Goal: Find contact information: Find contact information

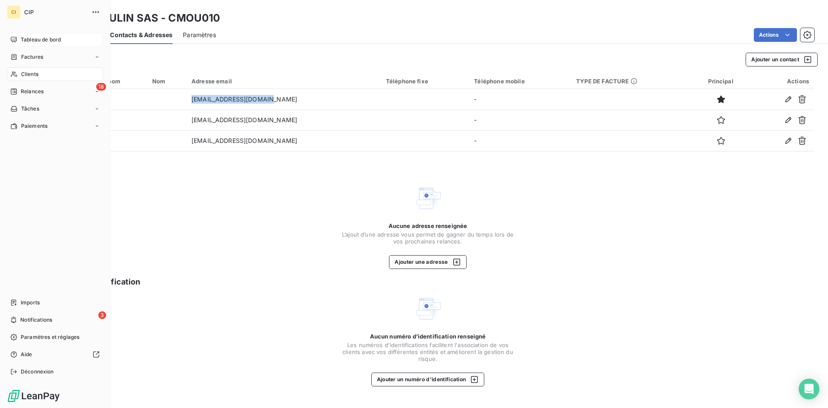
click at [31, 40] on span "Tableau de bord" at bounding box center [41, 40] width 40 height 8
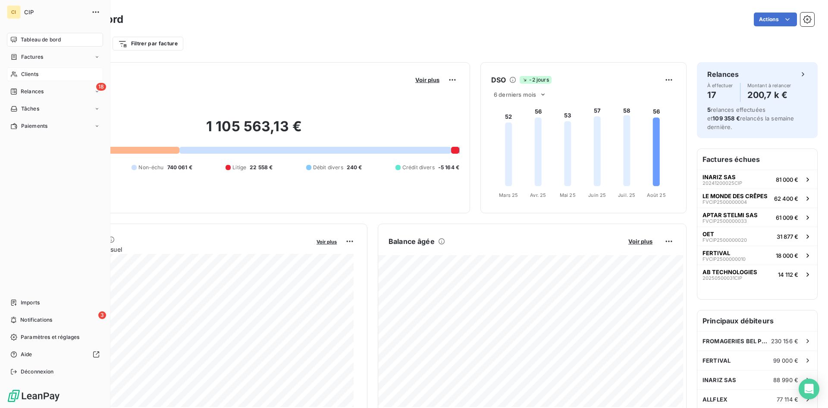
click at [22, 71] on span "Clients" at bounding box center [29, 74] width 17 height 8
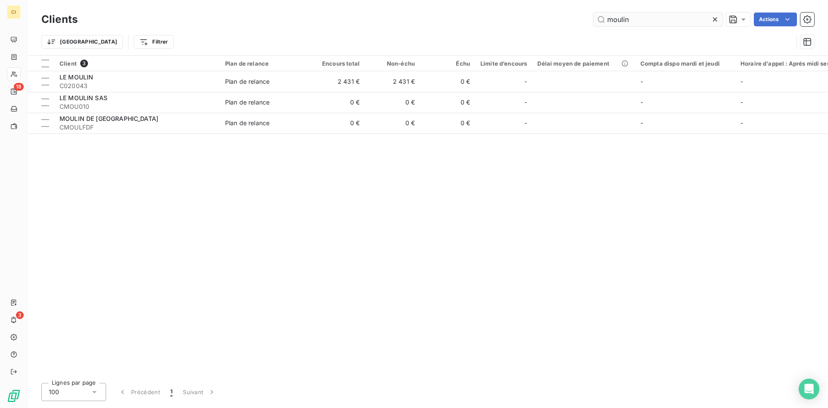
drag, startPoint x: 634, startPoint y: 18, endPoint x: 593, endPoint y: 19, distance: 41.4
click at [593, 19] on input "moulin" at bounding box center [657, 20] width 129 height 14
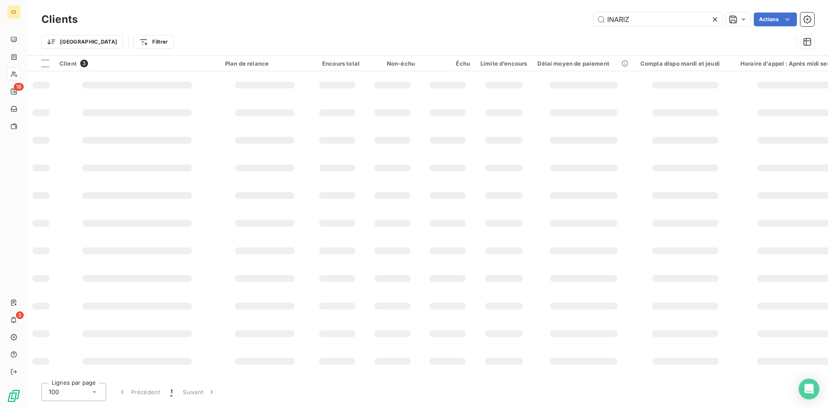
type input "INARIZ"
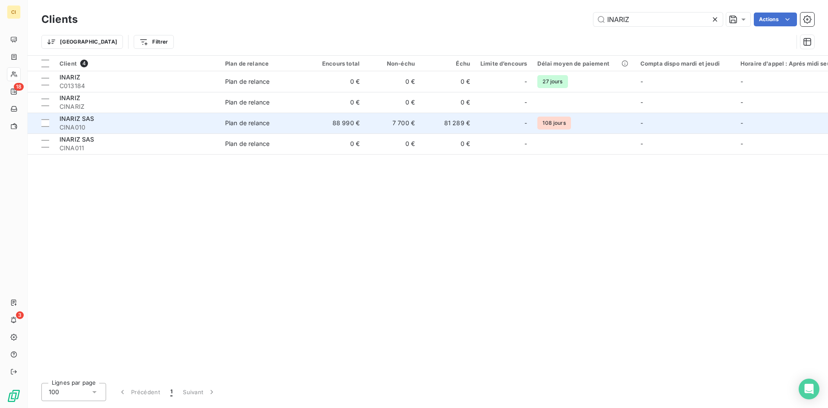
click at [71, 129] on span "CINA010" at bounding box center [137, 127] width 155 height 9
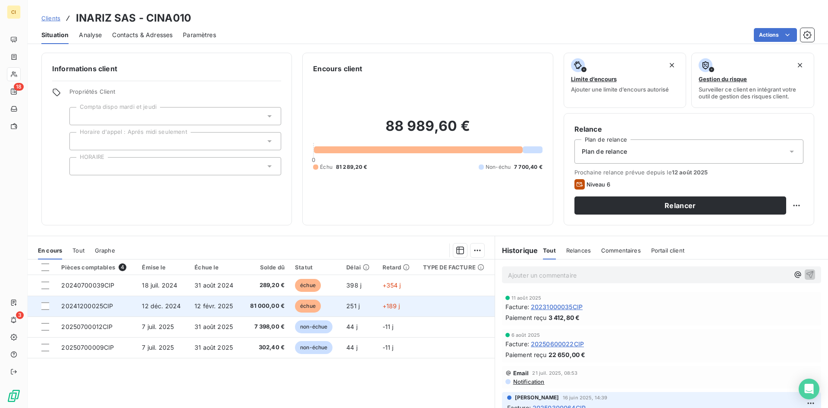
click at [105, 306] on span "20241200025CIP" at bounding box center [87, 305] width 52 height 7
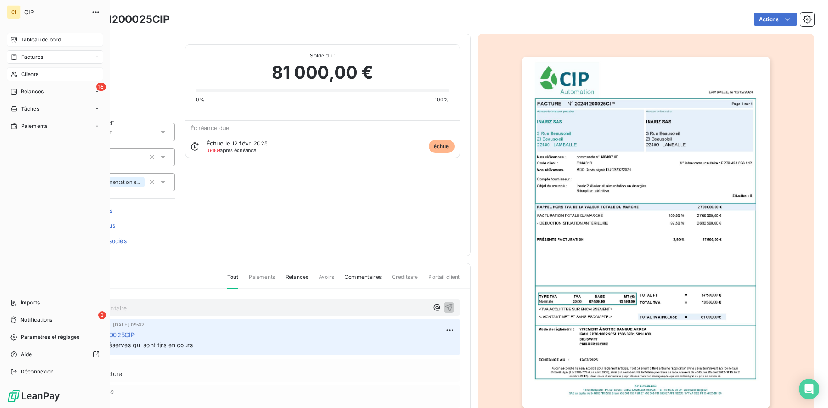
click at [31, 34] on div "Tableau de bord" at bounding box center [55, 40] width 96 height 14
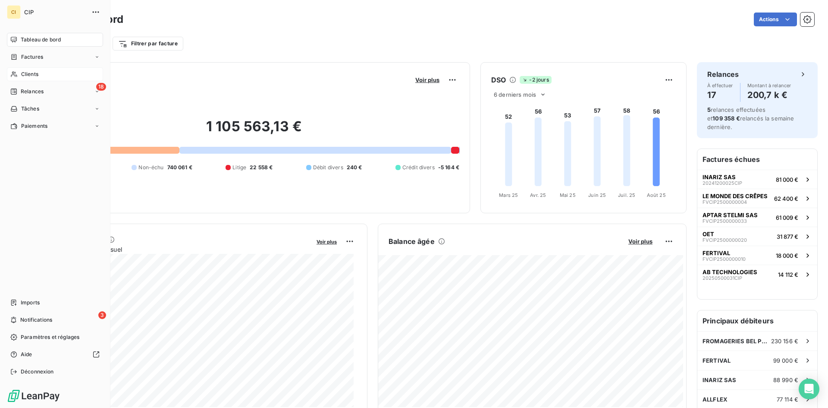
click at [26, 75] on span "Clients" at bounding box center [29, 74] width 17 height 8
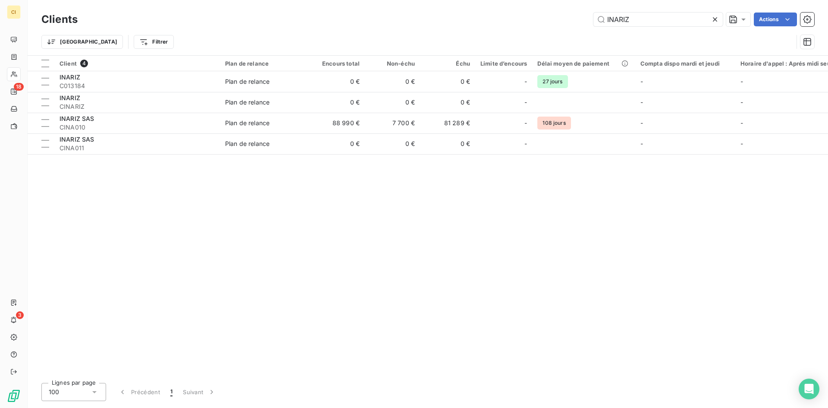
drag, startPoint x: 644, startPoint y: 16, endPoint x: 531, endPoint y: 32, distance: 114.6
click at [531, 32] on div "Clients INARIZ Actions Trier Filtrer" at bounding box center [427, 32] width 773 height 45
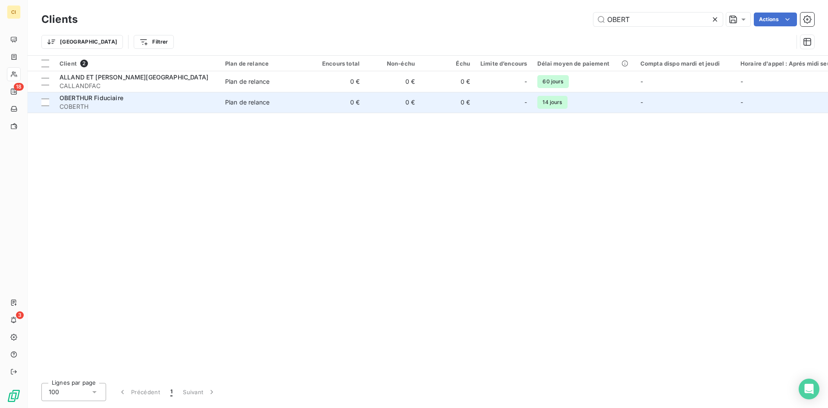
type input "OBERT"
click at [91, 99] on span "OBERTHUR Fiduciaire" at bounding box center [92, 97] width 64 height 7
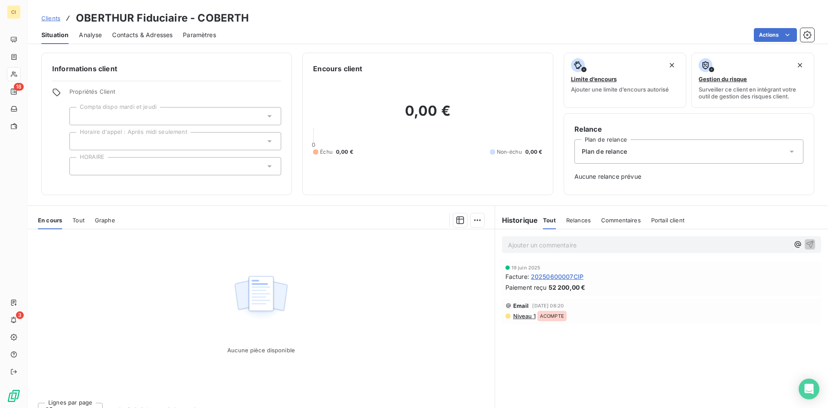
click at [153, 37] on span "Contacts & Adresses" at bounding box center [142, 35] width 60 height 9
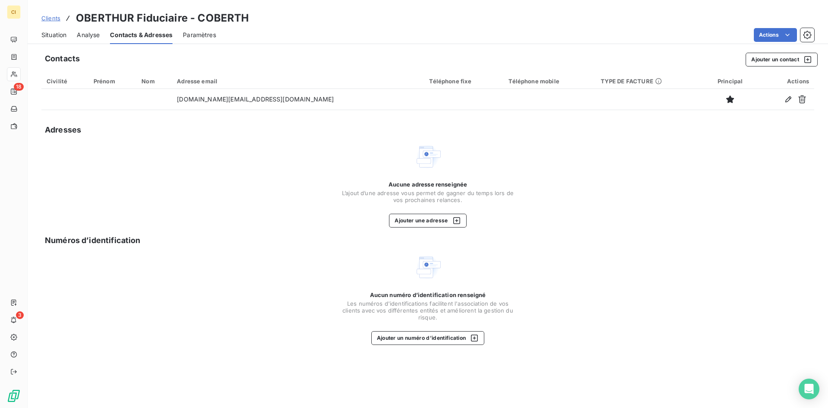
click at [221, 157] on div "Aucune adresse renseignée L’ajout d’une adresse vous permet de gagner du temps …" at bounding box center [427, 185] width 773 height 85
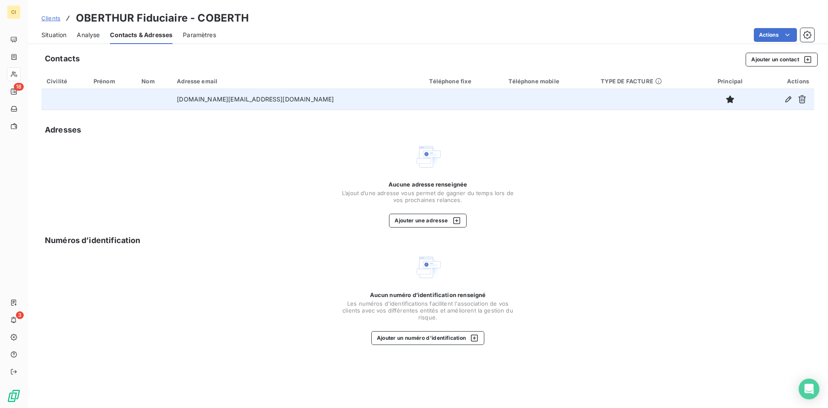
click at [261, 99] on td "[DOMAIN_NAME][EMAIL_ADDRESS][DOMAIN_NAME]" at bounding box center [298, 99] width 252 height 21
drag, startPoint x: 260, startPoint y: 100, endPoint x: 210, endPoint y: 103, distance: 50.1
click at [210, 103] on td "[DOMAIN_NAME][EMAIL_ADDRESS][DOMAIN_NAME]" at bounding box center [298, 99] width 252 height 21
copy td "[DOMAIN_NAME][EMAIL_ADDRESS][DOMAIN_NAME]"
